Goal: Navigation & Orientation: Find specific page/section

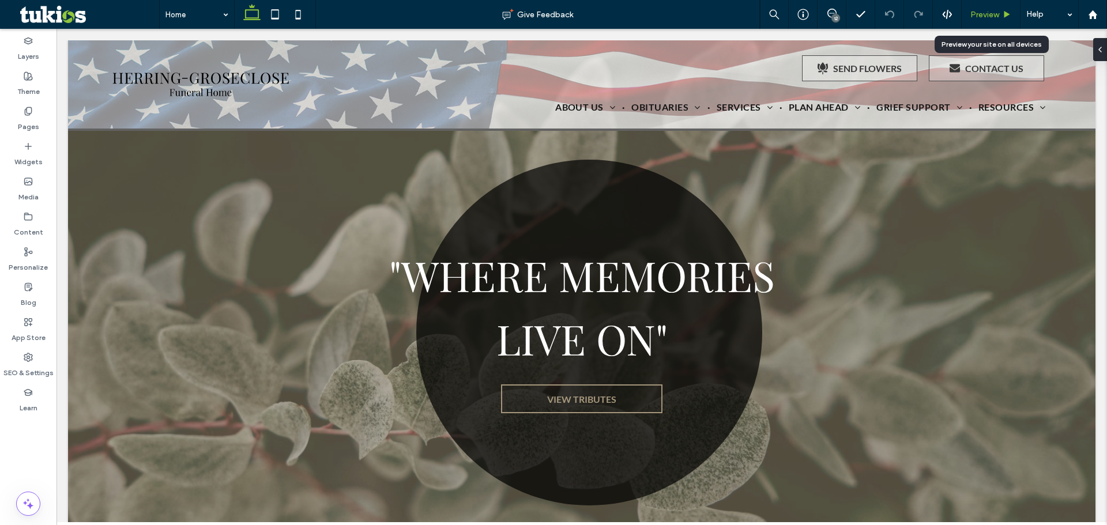
click at [974, 8] on div "Preview" at bounding box center [990, 14] width 59 height 29
click at [978, 17] on span "Preview" at bounding box center [984, 15] width 29 height 10
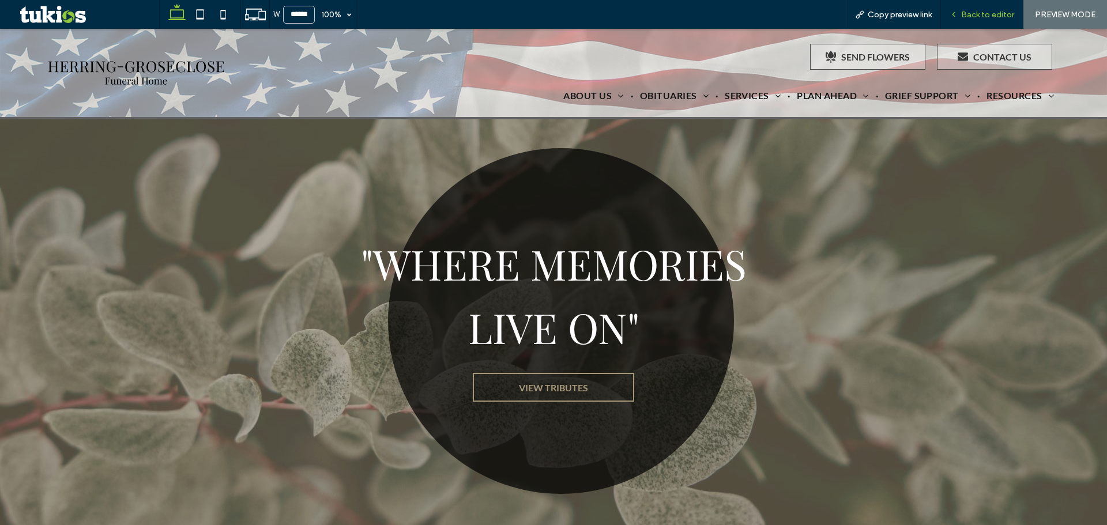
click at [975, 13] on span "Back to editor" at bounding box center [987, 15] width 53 height 10
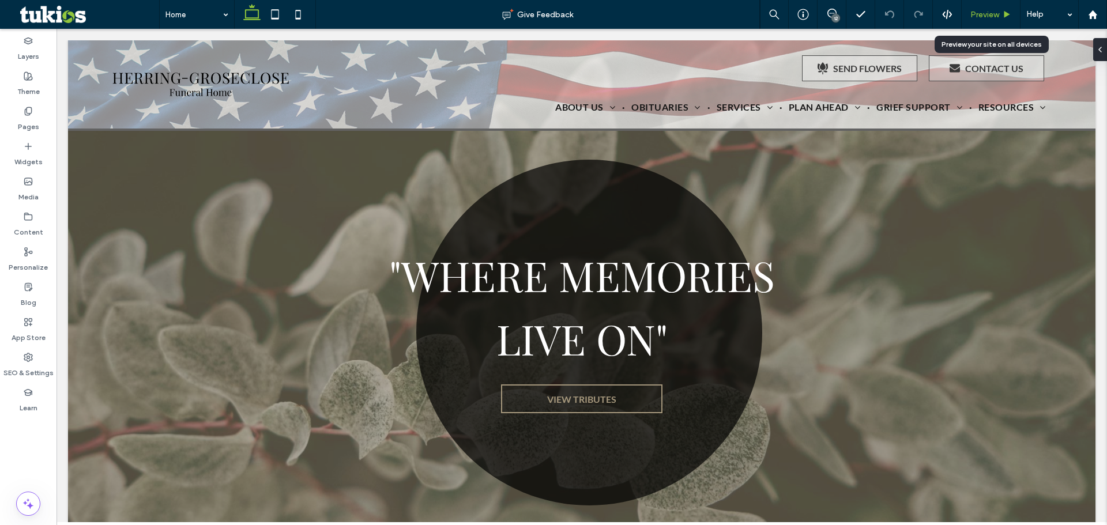
click at [984, 17] on span "Preview" at bounding box center [984, 15] width 29 height 10
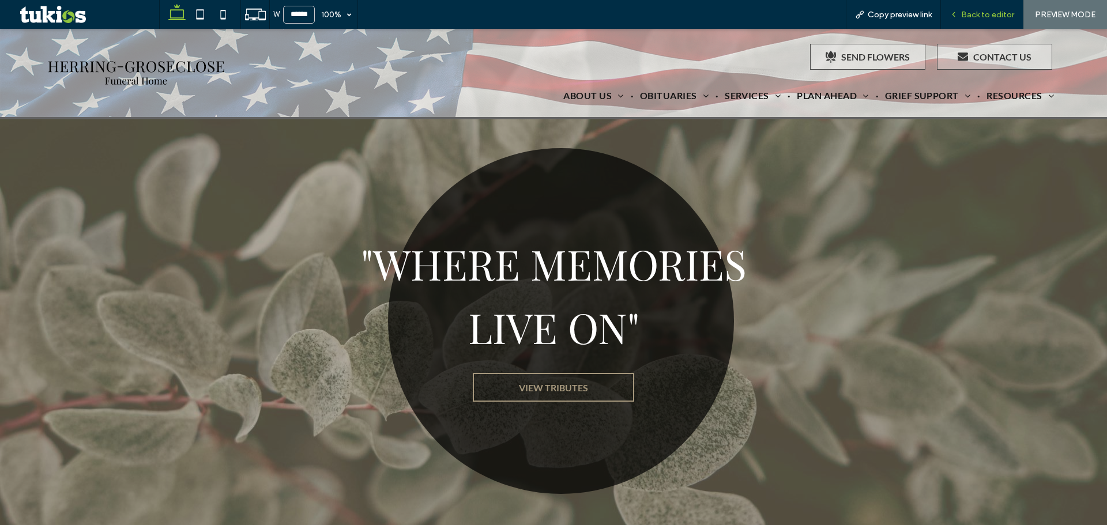
click at [956, 10] on icon at bounding box center [953, 14] width 8 height 8
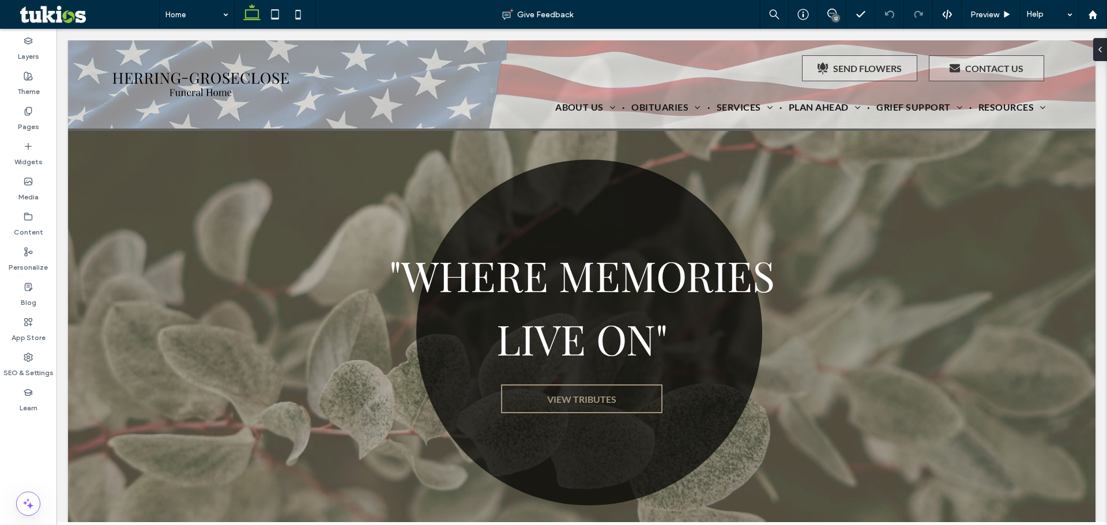
click at [834, 17] on div "12" at bounding box center [835, 18] width 9 height 9
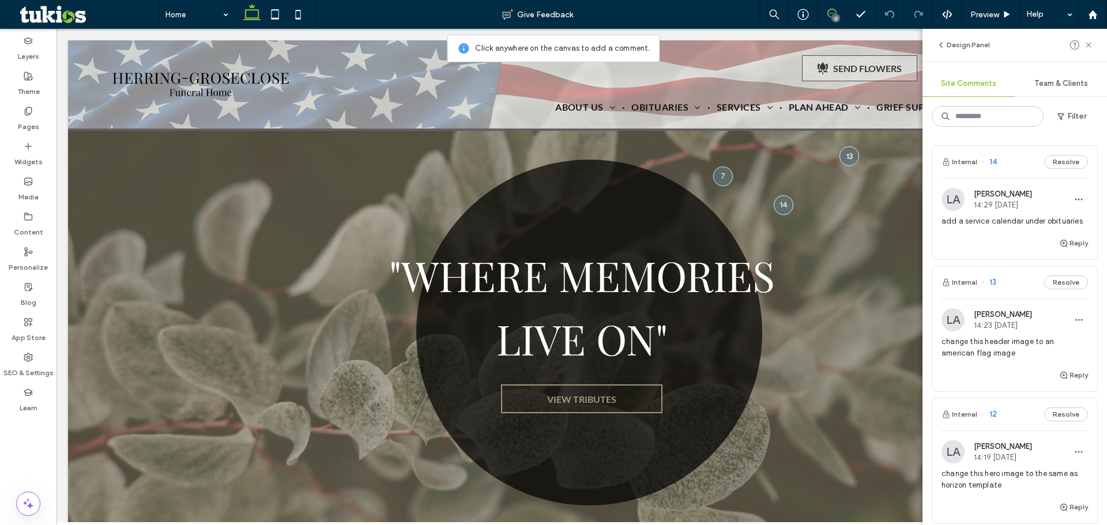
click at [981, 371] on div "Reply" at bounding box center [1014, 379] width 165 height 23
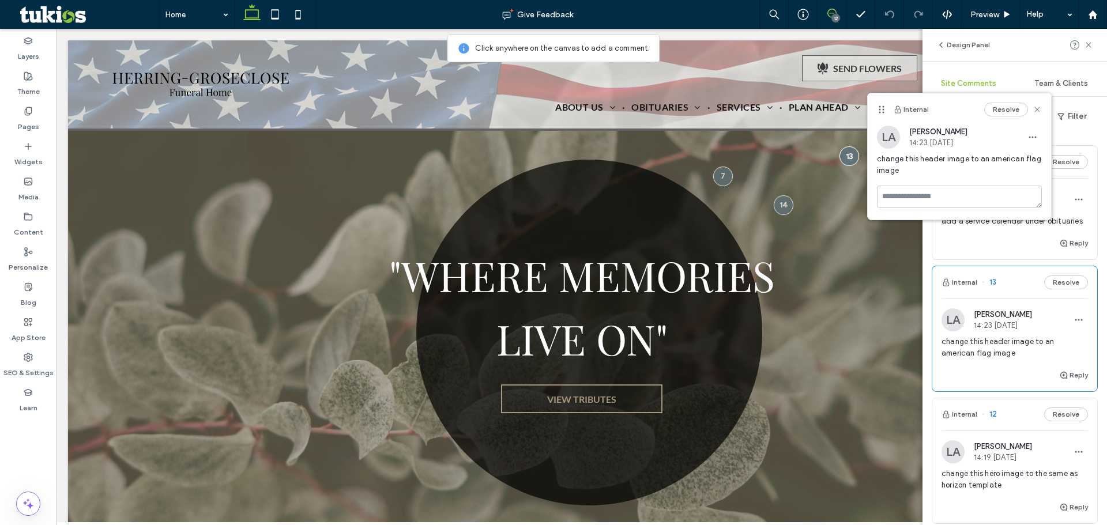
drag, startPoint x: 1035, startPoint y: 108, endPoint x: 1027, endPoint y: 113, distance: 8.8
click at [1034, 109] on icon at bounding box center [1036, 109] width 9 height 9
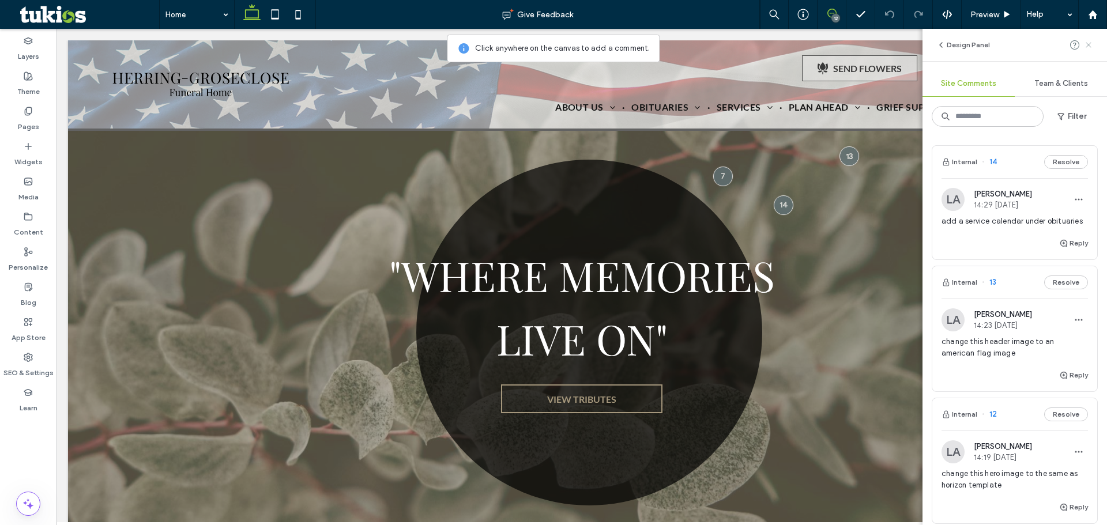
click at [1086, 42] on use at bounding box center [1087, 44] width 5 height 5
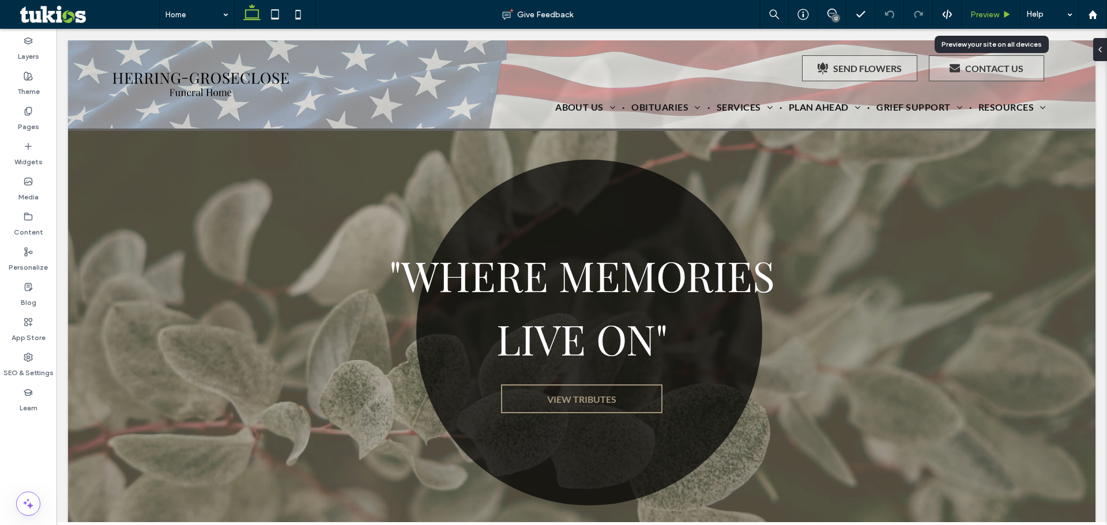
click at [983, 19] on span "Preview" at bounding box center [984, 15] width 29 height 10
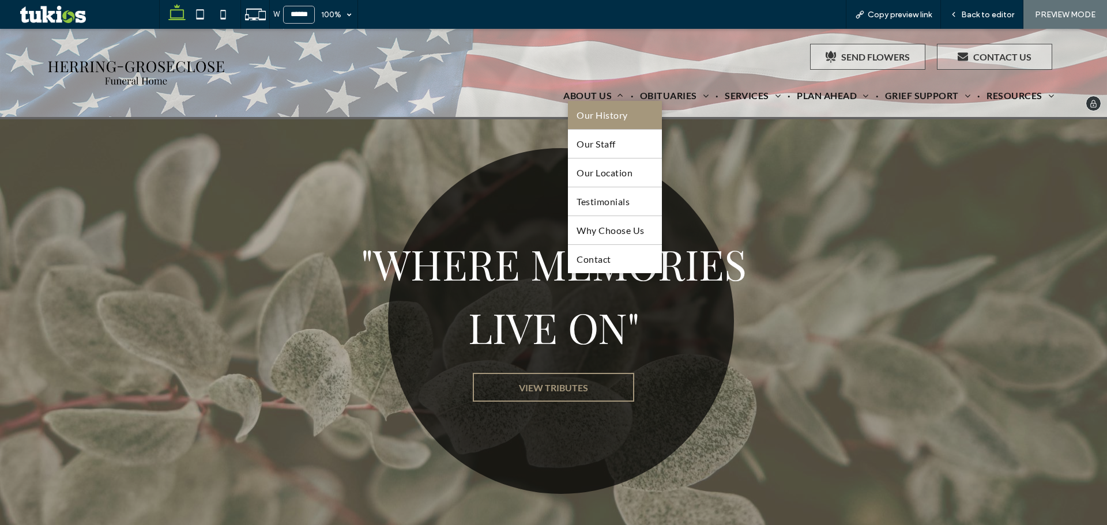
drag, startPoint x: 591, startPoint y: 107, endPoint x: 591, endPoint y: 137, distance: 29.4
click at [591, 108] on link "Our History" at bounding box center [614, 115] width 93 height 28
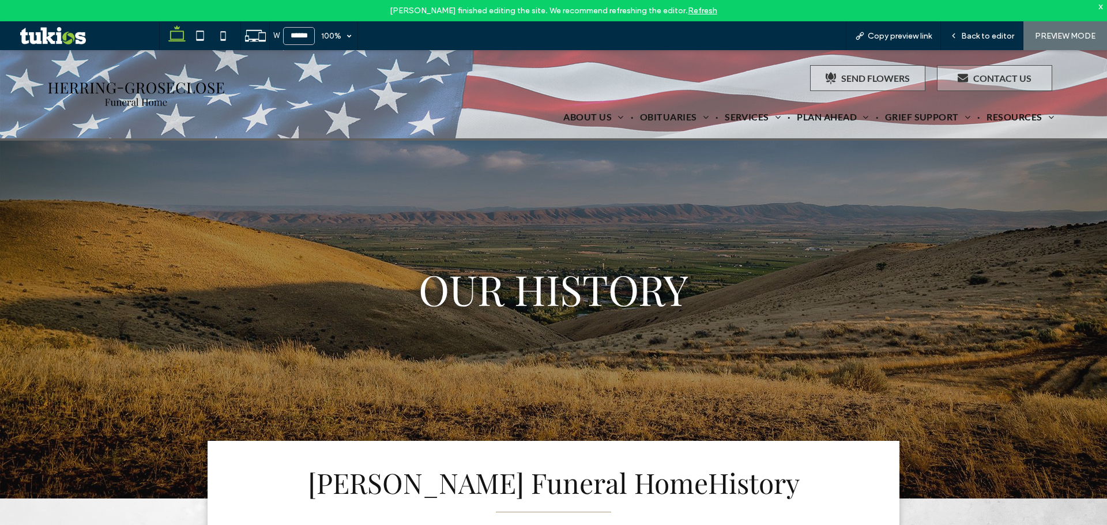
click at [689, 9] on link "Refresh" at bounding box center [702, 11] width 29 height 10
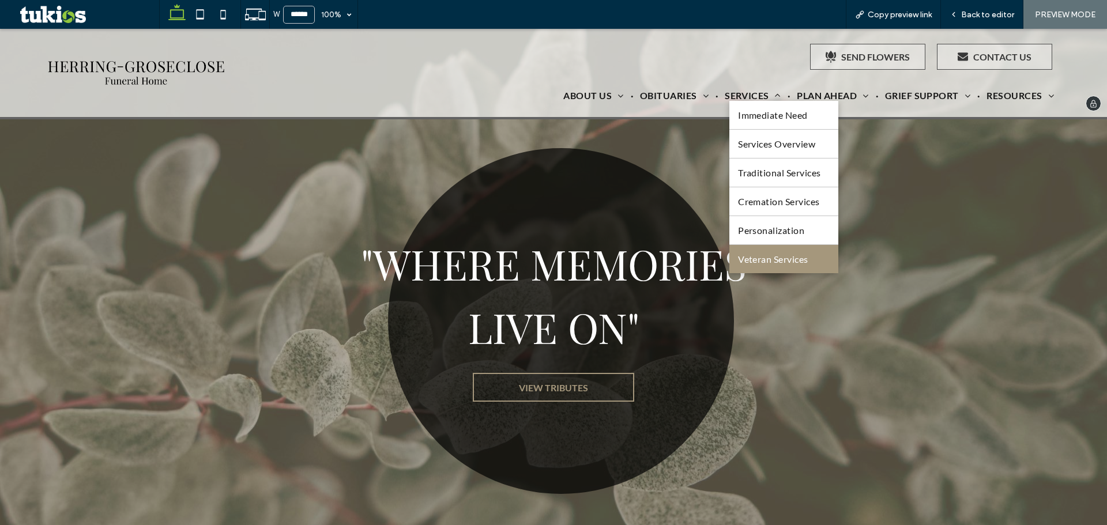
click at [759, 261] on span "Veteran Services" at bounding box center [773, 259] width 70 height 11
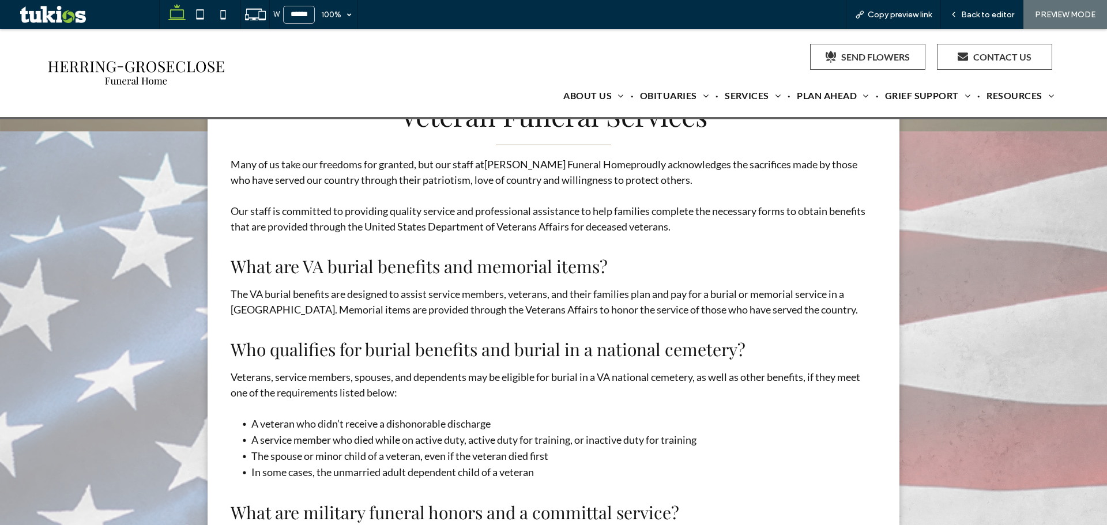
scroll to position [173, 0]
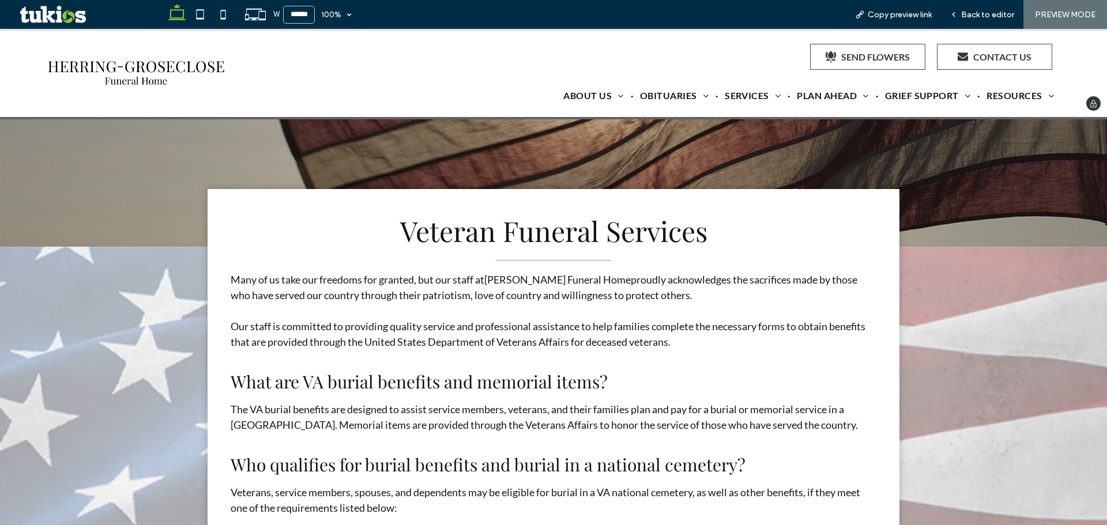
click at [167, 69] on img at bounding box center [135, 73] width 183 height 34
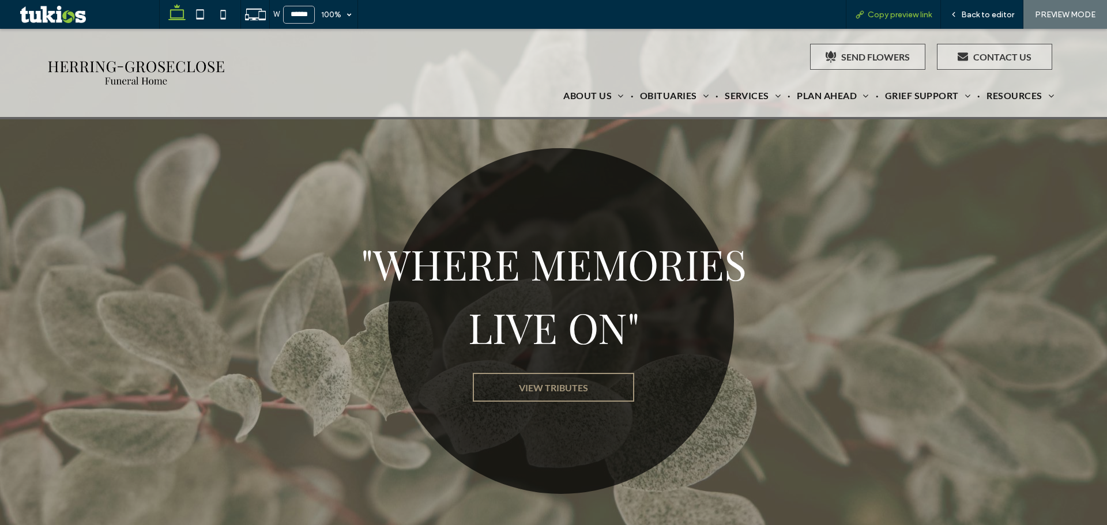
click at [913, 16] on span "Copy preview link" at bounding box center [899, 15] width 64 height 10
